Goal: Information Seeking & Learning: Learn about a topic

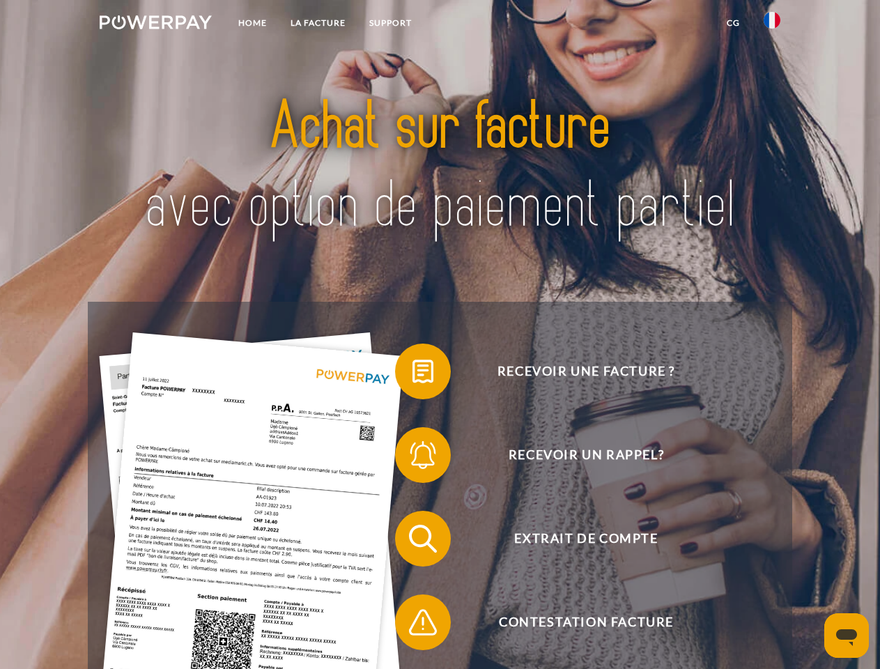
click at [155, 24] on img at bounding box center [156, 22] width 112 height 14
click at [772, 24] on img at bounding box center [772, 20] width 17 height 17
click at [733, 23] on link "CG" at bounding box center [733, 22] width 37 height 25
click at [413, 374] on span at bounding box center [402, 372] width 70 height 70
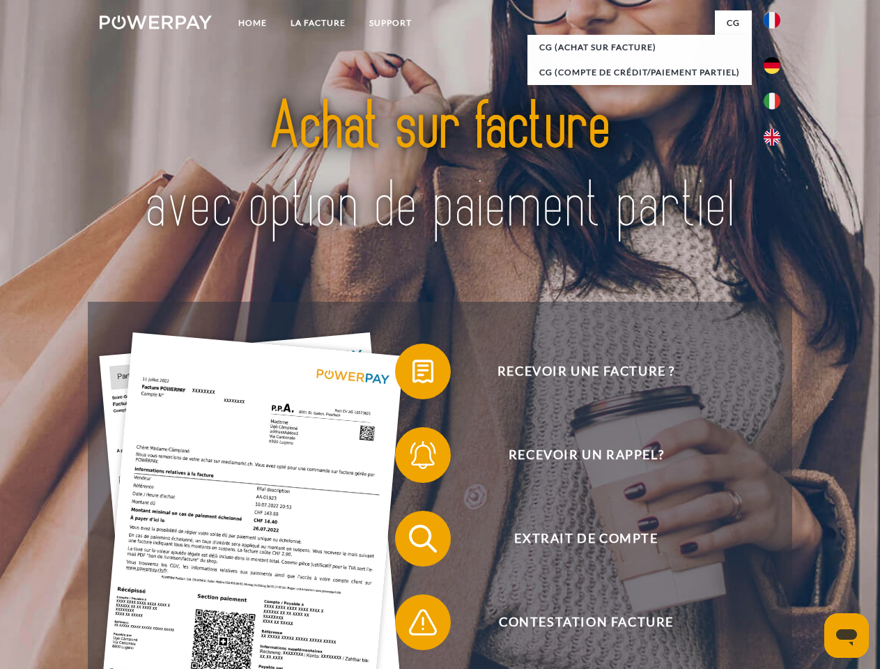
click at [413, 458] on div "Recevoir une facture ? Recevoir un rappel? Extrait de compte retour" at bounding box center [440, 580] width 704 height 557
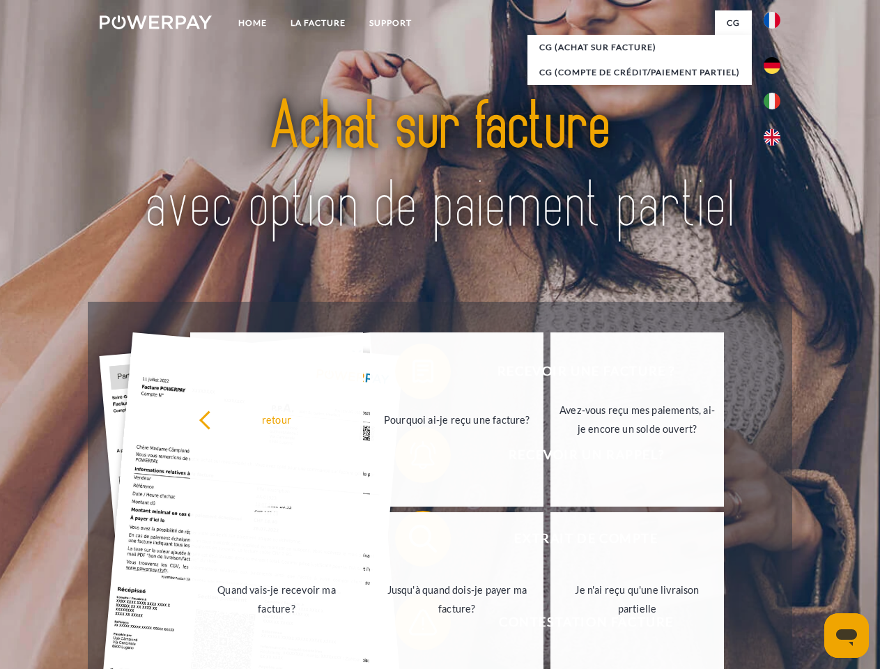
click at [413, 541] on link "Jusqu'à quand dois-je payer ma facture?" at bounding box center [457, 599] width 174 height 174
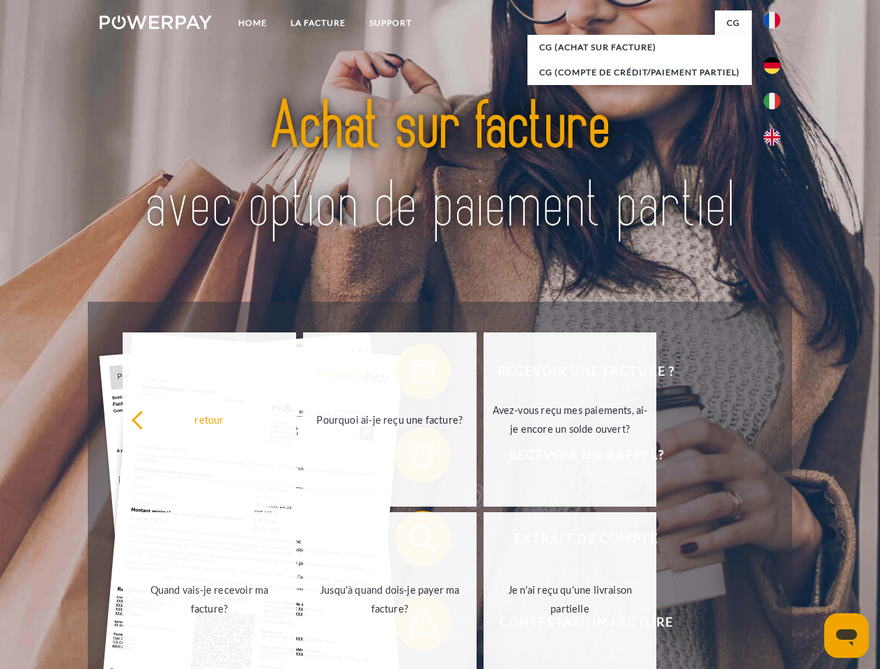
click at [413, 625] on span at bounding box center [402, 622] width 70 height 70
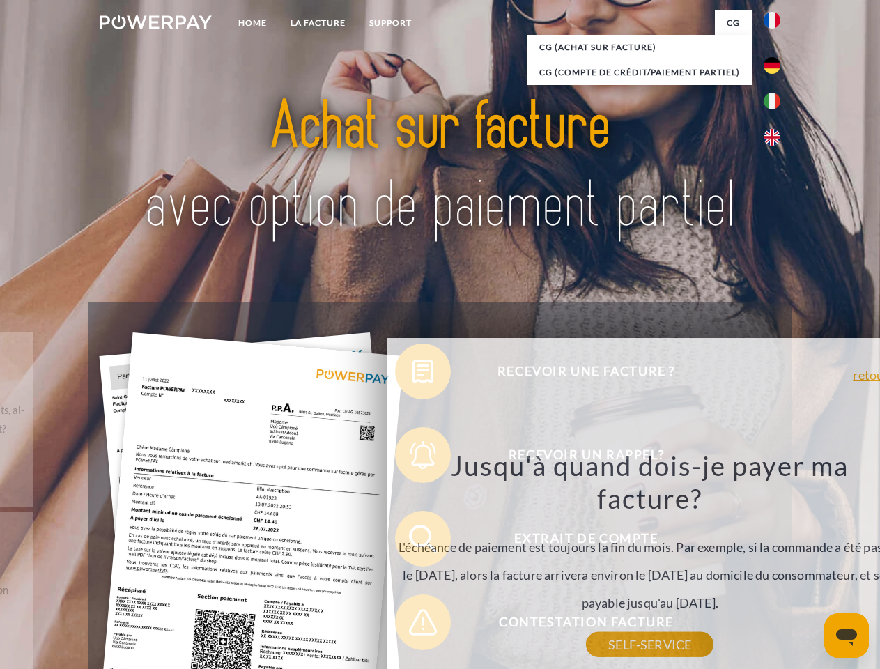
click at [847, 635] on icon "Ouvrir la fenêtre de messagerie" at bounding box center [846, 637] width 21 height 17
